Goal: Task Accomplishment & Management: Complete application form

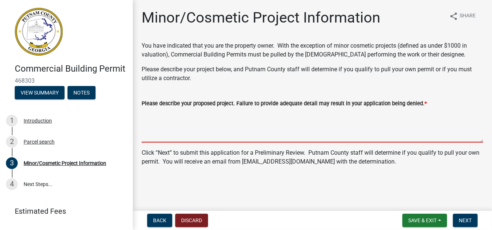
click at [151, 113] on textarea "Please describe your proposed project. Failure to provide adequate detail may r…" at bounding box center [313, 125] width 342 height 35
paste textarea "The proposed building will be located within the city limits of [GEOGRAPHIC_DAT…"
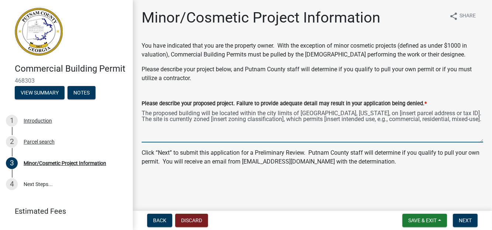
click at [327, 113] on textarea "The proposed building will be located within the city limits of [GEOGRAPHIC_DAT…" at bounding box center [313, 125] width 342 height 35
drag, startPoint x: 255, startPoint y: 121, endPoint x: 232, endPoint y: 124, distance: 22.3
click at [232, 123] on textarea "The proposed building will be located within the city limits of [GEOGRAPHIC_DAT…" at bounding box center [313, 125] width 342 height 35
click at [255, 121] on textarea "The proposed building will be located within the city limits of [GEOGRAPHIC_DAT…" at bounding box center [313, 125] width 342 height 35
click at [257, 121] on textarea "The proposed building will be located within the city limits of [GEOGRAPHIC_DAT…" at bounding box center [313, 125] width 342 height 35
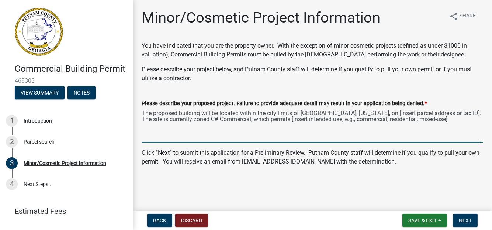
click at [190, 117] on textarea "The proposed building will be located within the city limits of [GEOGRAPHIC_DAT…" at bounding box center [313, 125] width 342 height 35
click at [440, 115] on textarea "The proposed building will be located within the city limits of [GEOGRAPHIC_DAT…" at bounding box center [313, 125] width 342 height 35
drag, startPoint x: 373, startPoint y: 120, endPoint x: 213, endPoint y: 131, distance: 160.5
click at [213, 131] on textarea "The proposed building will be located within the city limits of [GEOGRAPHIC_DAT…" at bounding box center [313, 125] width 342 height 35
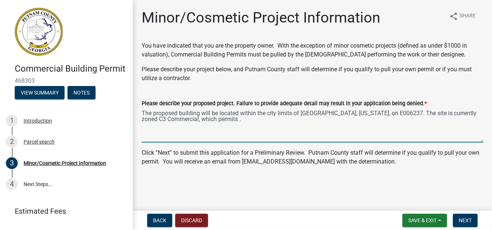
click at [222, 119] on textarea "The proposed building will be located within the city limits of [GEOGRAPHIC_DAT…" at bounding box center [313, 125] width 342 height 35
drag, startPoint x: 222, startPoint y: 119, endPoint x: 205, endPoint y: 133, distance: 21.7
click at [205, 133] on textarea "The proposed building will be located within the city limits of [GEOGRAPHIC_DAT…" at bounding box center [313, 125] width 342 height 35
click at [228, 123] on textarea "The proposed building will be located within the city limits of [GEOGRAPHIC_DAT…" at bounding box center [313, 125] width 342 height 35
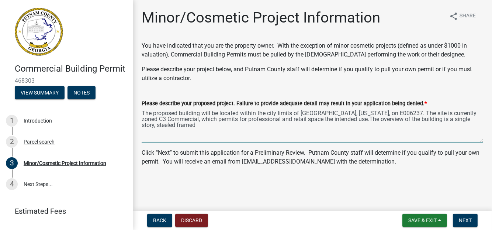
click at [346, 119] on textarea "The proposed building will be located within the city limits of [GEOGRAPHIC_DAT…" at bounding box center [313, 125] width 342 height 35
click at [186, 127] on textarea "The proposed building will be located within the city limits of [GEOGRAPHIC_DAT…" at bounding box center [313, 125] width 342 height 35
click at [182, 126] on textarea "The proposed building will be located within the city limits of [GEOGRAPHIC_DAT…" at bounding box center [313, 125] width 342 height 35
click at [329, 125] on textarea "The proposed building will be located within the city limits of [GEOGRAPHIC_DAT…" at bounding box center [313, 125] width 342 height 35
drag, startPoint x: 142, startPoint y: 113, endPoint x: 349, endPoint y: 145, distance: 209.1
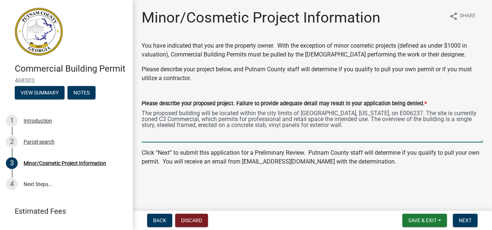
click at [349, 145] on wm-data-entity-input "Please describe your proposed project. Failure to provide adequate detail may r…" at bounding box center [313, 119] width 342 height 60
click at [374, 135] on textarea "The proposed building will be located within the city limits of [GEOGRAPHIC_DAT…" at bounding box center [313, 125] width 342 height 35
click at [423, 117] on textarea "The proposed building will be located within the city limits of [GEOGRAPHIC_DAT…" at bounding box center [313, 125] width 342 height 35
click at [424, 83] on wm-data-entity-input "You have indicated that you are the property owner. With the exception of minor…" at bounding box center [313, 64] width 342 height 47
click at [431, 121] on textarea "The proposed building will be located within the city limits of [GEOGRAPHIC_DAT…" at bounding box center [313, 125] width 342 height 35
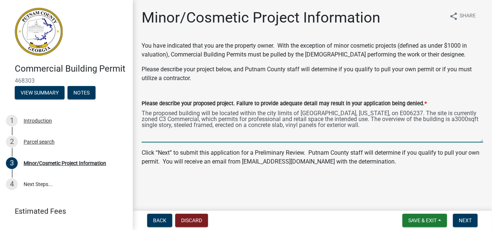
click at [432, 121] on textarea "The proposed building will be located within the city limits of [GEOGRAPHIC_DAT…" at bounding box center [313, 125] width 342 height 35
click at [218, 125] on textarea "The proposed building will be located within the city limits of [GEOGRAPHIC_DAT…" at bounding box center [313, 125] width 342 height 35
type textarea "The proposed building will be located within the city limits of [GEOGRAPHIC_DAT…"
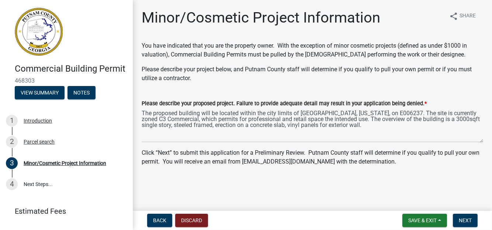
drag, startPoint x: 141, startPoint y: 113, endPoint x: 155, endPoint y: 126, distance: 18.8
click at [155, 126] on div "Please describe your proposed project. Failure to provide adequate detail may r…" at bounding box center [312, 116] width 353 height 54
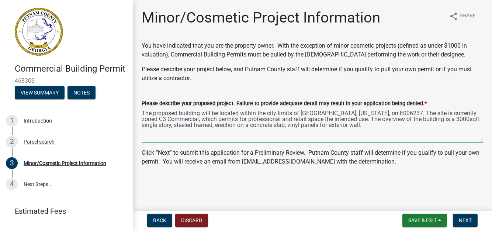
drag, startPoint x: 143, startPoint y: 113, endPoint x: 351, endPoint y: 125, distance: 208.2
click at [353, 133] on textarea "The proposed building will be located within the city limits of [GEOGRAPHIC_DAT…" at bounding box center [313, 125] width 342 height 35
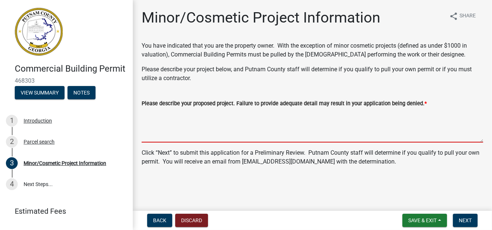
click at [145, 112] on textarea "Please describe your proposed project. Failure to provide adequate detail may r…" at bounding box center [313, 125] width 342 height 35
paste textarea "The proposed development will be located within the city limits of [GEOGRAPHIC_…"
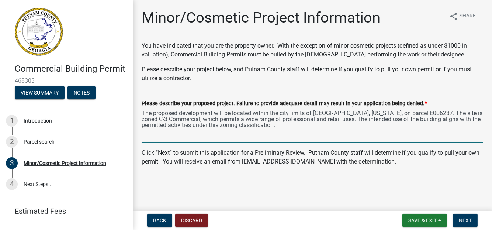
click at [144, 132] on textarea "The proposed development will be located within the city limits of [GEOGRAPHIC_…" at bounding box center [313, 125] width 342 height 35
paste textarea "Building Overview Size: Approximately 3,000 square feet Structure: Single-story…"
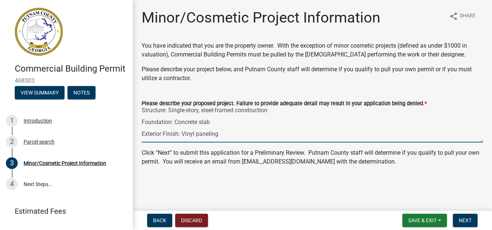
scroll to position [22, 0]
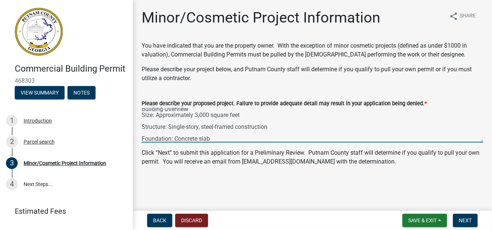
click at [143, 125] on textarea "The proposed development will be located within the city limits of [GEOGRAPHIC_…" at bounding box center [313, 125] width 342 height 35
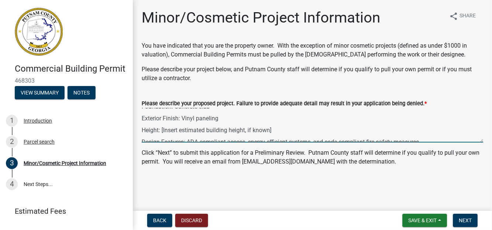
scroll to position [59, 0]
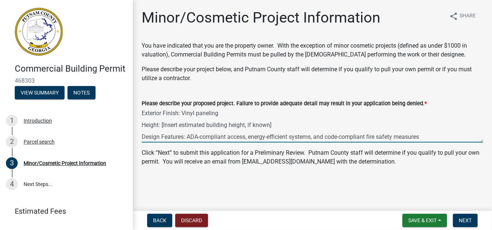
drag, startPoint x: 142, startPoint y: 115, endPoint x: 425, endPoint y: 141, distance: 284.2
click at [427, 141] on textarea "The proposed development will be located within the city limits of [GEOGRAPHIC_…" at bounding box center [313, 125] width 342 height 35
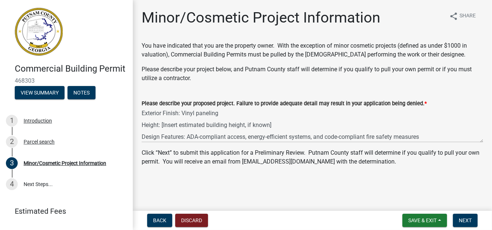
drag, startPoint x: 386, startPoint y: 138, endPoint x: 174, endPoint y: 93, distance: 216.5
click at [174, 93] on div "Please describe your proposed project. Failure to provide adequate detail may r…" at bounding box center [313, 116] width 342 height 54
click at [141, 123] on div "Please describe your proposed project. Failure to provide adequate detail may r…" at bounding box center [312, 116] width 353 height 54
click at [141, 125] on div "Please describe your proposed project. Failure to provide adequate detail may r…" at bounding box center [312, 116] width 353 height 54
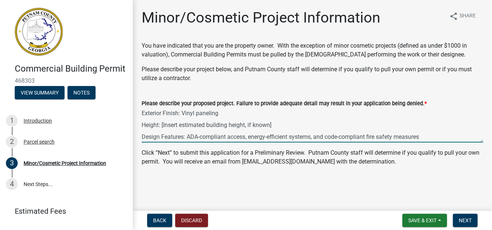
click at [142, 125] on textarea "The proposed development will be located within the city limits of [GEOGRAPHIC_…" at bounding box center [313, 125] width 342 height 35
click at [142, 136] on textarea "The proposed development will be located within the city limits of [GEOGRAPHIC_…" at bounding box center [313, 125] width 342 height 35
click at [143, 124] on textarea "The proposed development will be located within the city limits of [GEOGRAPHIC_…" at bounding box center [313, 125] width 342 height 35
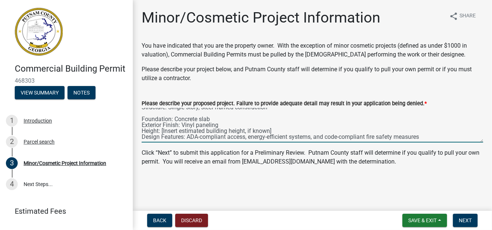
scroll to position [41, 0]
click at [142, 118] on textarea "The proposed development will be located within the city limits of [GEOGRAPHIC_…" at bounding box center [313, 125] width 342 height 35
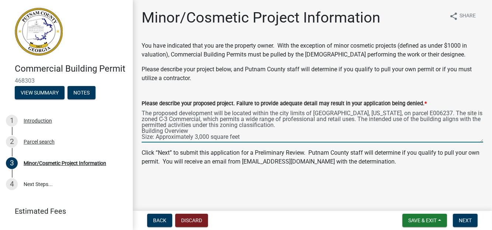
scroll to position [35, 0]
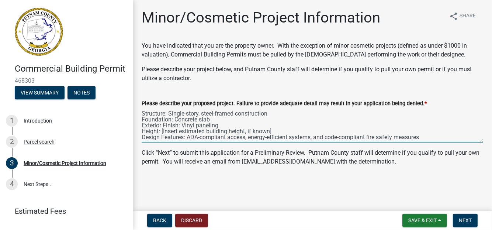
click at [144, 112] on textarea "The proposed development will be located within the city limits of [GEOGRAPHIC_…" at bounding box center [313, 125] width 342 height 35
click at [142, 114] on textarea "The proposed development will be located within the city limits of [GEOGRAPHIC_…" at bounding box center [313, 125] width 342 height 35
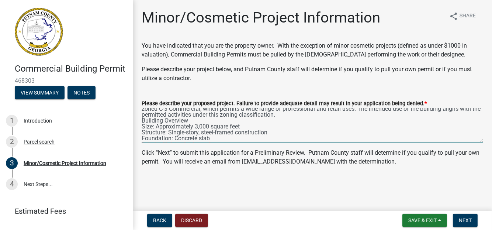
scroll to position [0, 0]
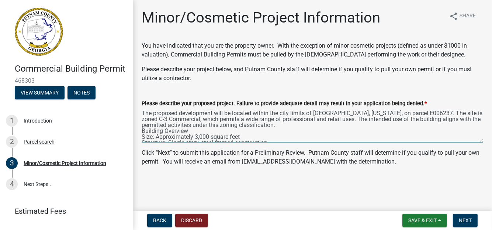
click at [188, 132] on textarea "The proposed development will be located within the city limits of [GEOGRAPHIC_…" at bounding box center [313, 125] width 342 height 35
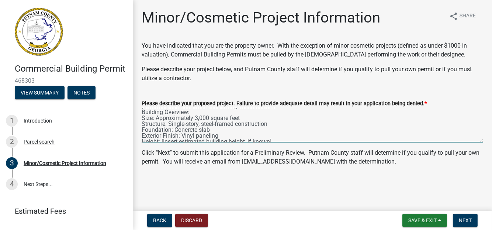
scroll to position [30, 0]
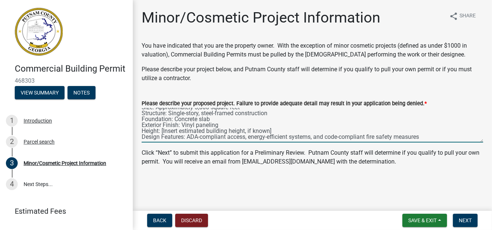
click at [277, 130] on textarea "The proposed development will be located within the city limits of [GEOGRAPHIC_…" at bounding box center [313, 125] width 342 height 35
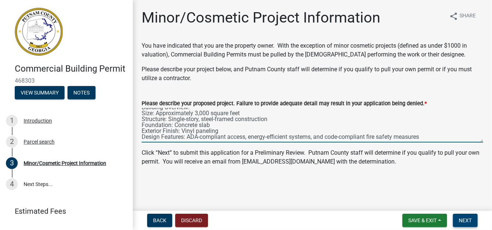
type textarea "The proposed development will be located within the city limits of [GEOGRAPHIC_…"
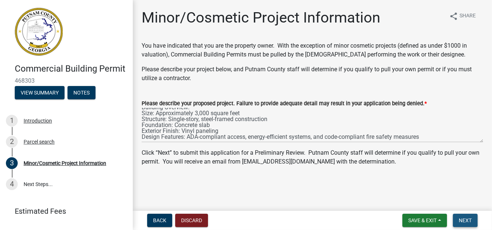
click at [465, 220] on span "Next" at bounding box center [465, 220] width 13 height 6
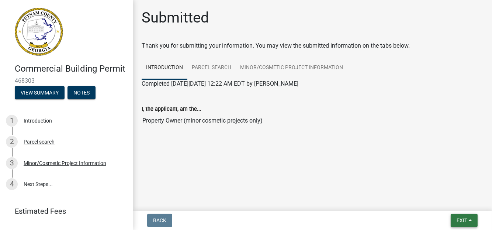
click at [462, 222] on span "Exit" at bounding box center [462, 220] width 11 height 6
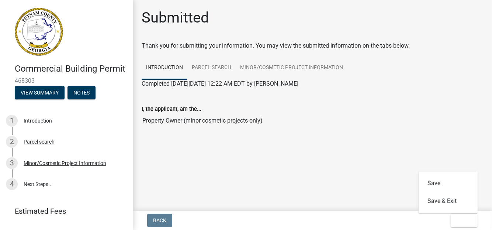
click at [286, 173] on main "Submitted Thank you for submitting your information. You may view the submitted…" at bounding box center [312, 104] width 359 height 208
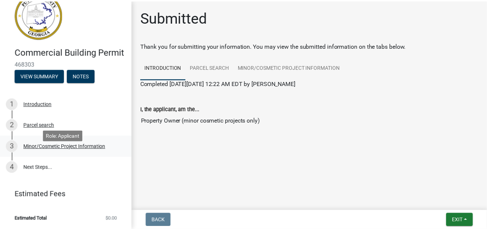
scroll to position [0, 0]
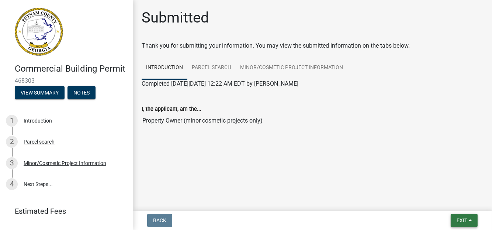
click at [458, 221] on span "Exit" at bounding box center [462, 220] width 11 height 6
click at [438, 204] on button "Save & Exit" at bounding box center [448, 201] width 59 height 18
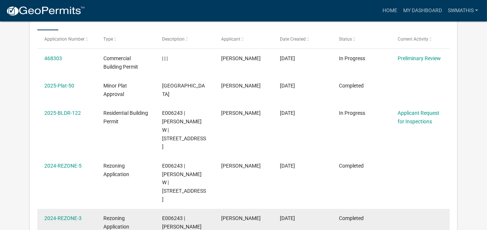
scroll to position [135, 0]
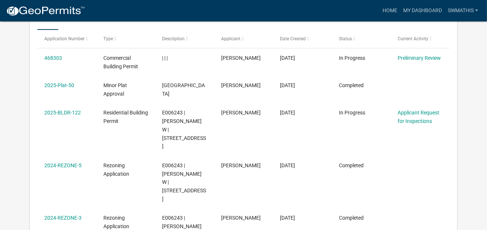
click at [66, 85] on link "2025-Plat-50" at bounding box center [59, 85] width 30 height 6
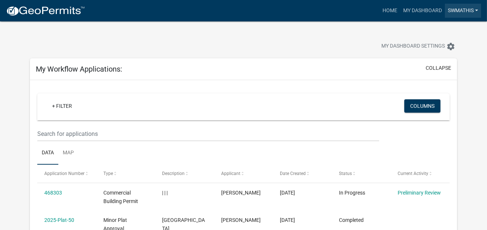
click at [478, 11] on link "swmathis" at bounding box center [463, 11] width 36 height 14
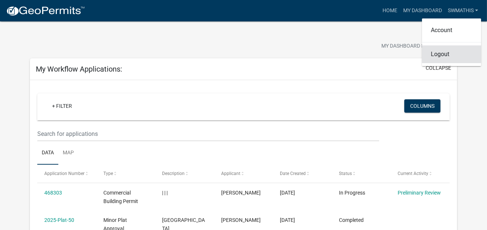
click at [445, 56] on link "Logout" at bounding box center [451, 54] width 59 height 18
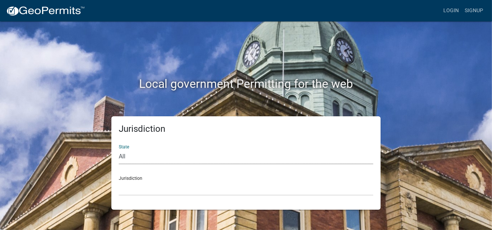
click at [137, 154] on select "All [US_STATE] [US_STATE] [US_STATE] [US_STATE] [US_STATE] [US_STATE] [US_STATE…" at bounding box center [246, 156] width 255 height 15
select select "[US_STATE]"
click at [119, 149] on select "All [US_STATE] [US_STATE] [US_STATE] [US_STATE] [US_STATE] [US_STATE] [US_STATE…" at bounding box center [246, 156] width 255 height 15
click at [120, 184] on select "[GEOGRAPHIC_DATA], [US_STATE][PERSON_NAME][GEOGRAPHIC_DATA], [US_STATE][PERSON_…" at bounding box center [246, 187] width 255 height 15
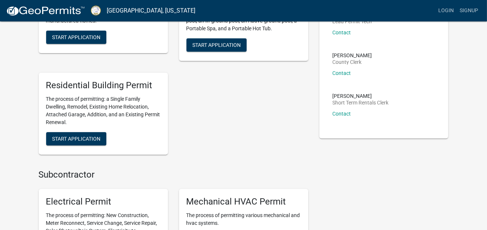
scroll to position [184, 0]
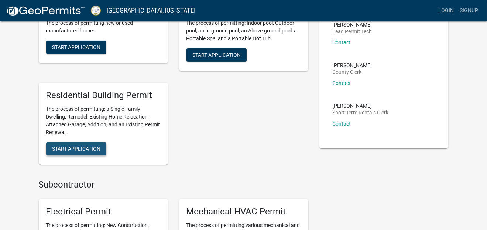
click at [80, 146] on span "Start Application" at bounding box center [76, 148] width 48 height 6
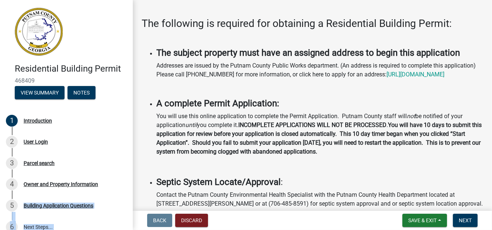
scroll to position [73, 0]
